Goal: Check status: Check status

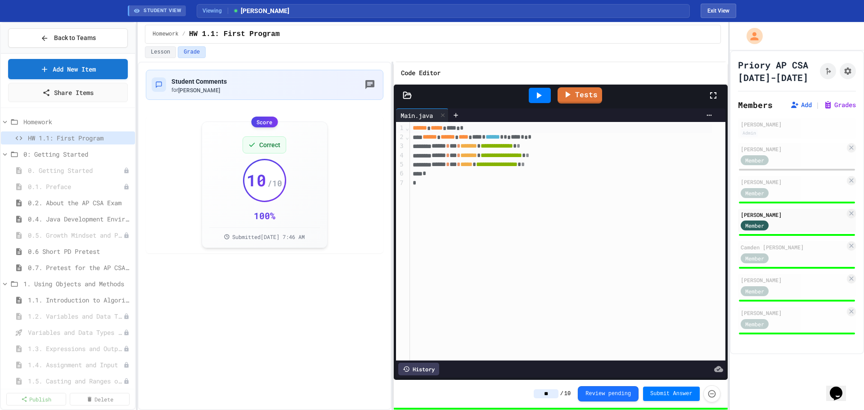
click at [155, 10] on span "STUDENT VIEW" at bounding box center [163, 11] width 38 height 8
click at [791, 262] on div "Member" at bounding box center [793, 257] width 104 height 11
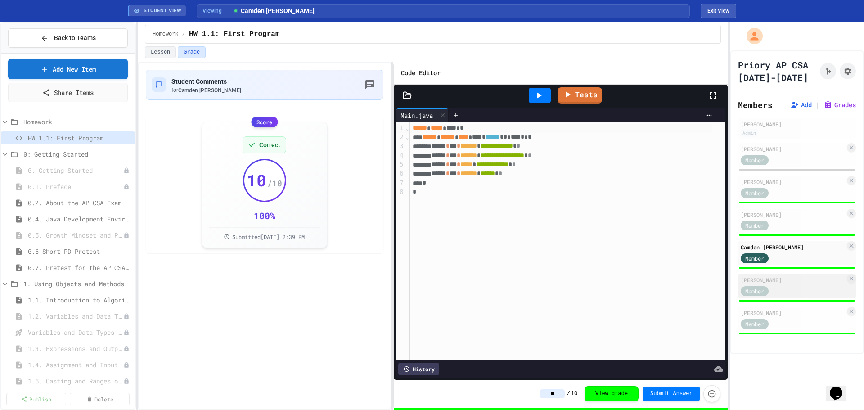
click at [788, 282] on div "[PERSON_NAME]" at bounding box center [793, 280] width 104 height 8
click at [778, 320] on div "Member" at bounding box center [763, 323] width 45 height 11
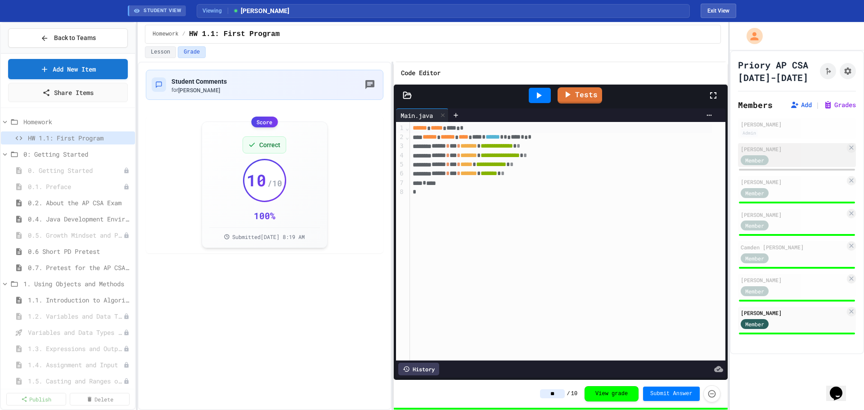
click at [795, 163] on div "Member" at bounding box center [793, 159] width 104 height 11
